Goal: Check status: Check status

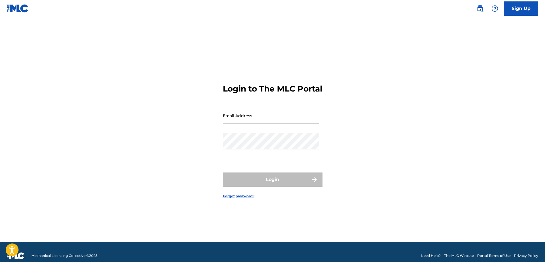
click at [243, 123] on input "Email Address" at bounding box center [271, 115] width 96 height 16
paste input "[EMAIL_ADDRESS][DOMAIN_NAME]"
type input "[EMAIL_ADDRESS][DOMAIN_NAME]"
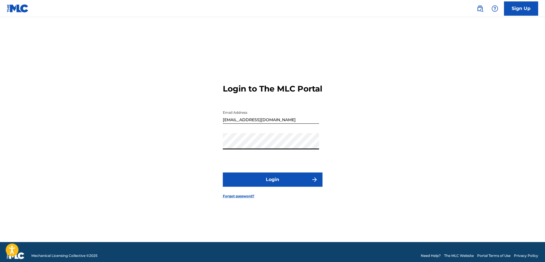
click at [274, 183] on button "Login" at bounding box center [273, 179] width 100 height 14
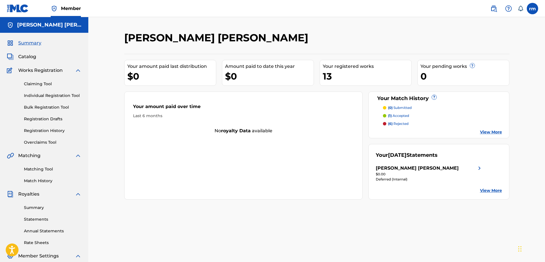
click at [491, 191] on link "View More" at bounding box center [491, 190] width 22 height 6
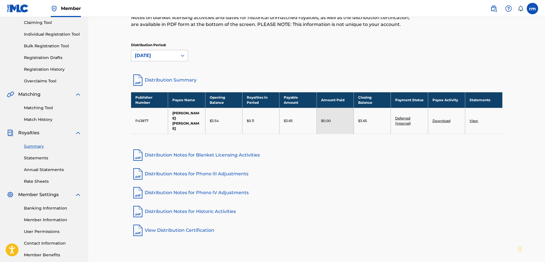
scroll to position [29, 0]
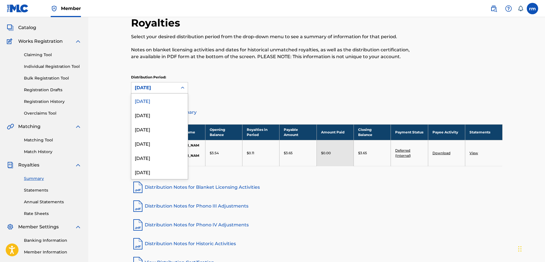
click at [180, 86] on icon at bounding box center [183, 88] width 6 height 6
click at [171, 117] on div "[DATE]" at bounding box center [159, 115] width 56 height 14
click at [171, 84] on div "[DATE]" at bounding box center [154, 87] width 39 height 7
click at [167, 103] on div "[DATE]" at bounding box center [159, 100] width 56 height 14
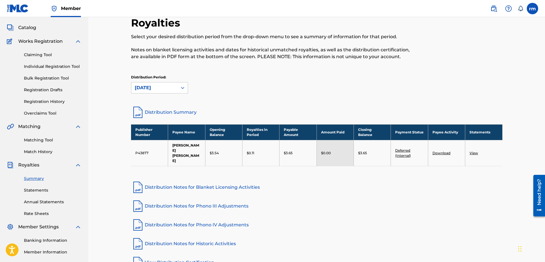
scroll to position [15, 0]
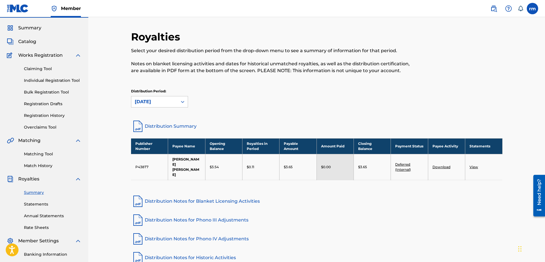
drag, startPoint x: 535, startPoint y: 10, endPoint x: 527, endPoint y: 20, distance: 12.7
click at [535, 10] on label at bounding box center [531, 8] width 11 height 11
click at [532, 9] on input "[PERSON_NAME] [PERSON_NAME] abdelaale [PERSON_NAME][EMAIL_ADDRESS][DOMAIN_NAME]…" at bounding box center [532, 9] width 0 height 0
click at [480, 81] on p "Log out" at bounding box center [476, 80] width 13 height 5
click at [532, 9] on input "[PERSON_NAME] [PERSON_NAME] abdelaale [PERSON_NAME][EMAIL_ADDRESS][DOMAIN_NAME]…" at bounding box center [532, 9] width 0 height 0
